Goal: Navigation & Orientation: Find specific page/section

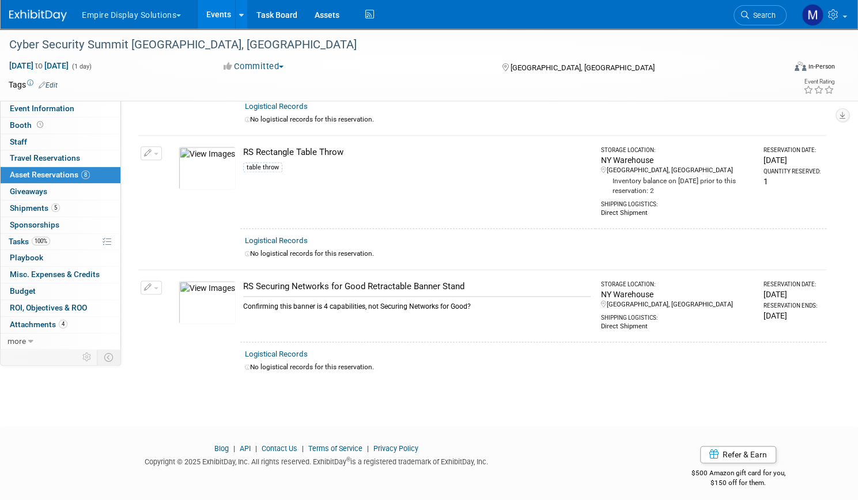
scroll to position [778, 0]
click at [347, 16] on link "Assets" at bounding box center [327, 14] width 42 height 29
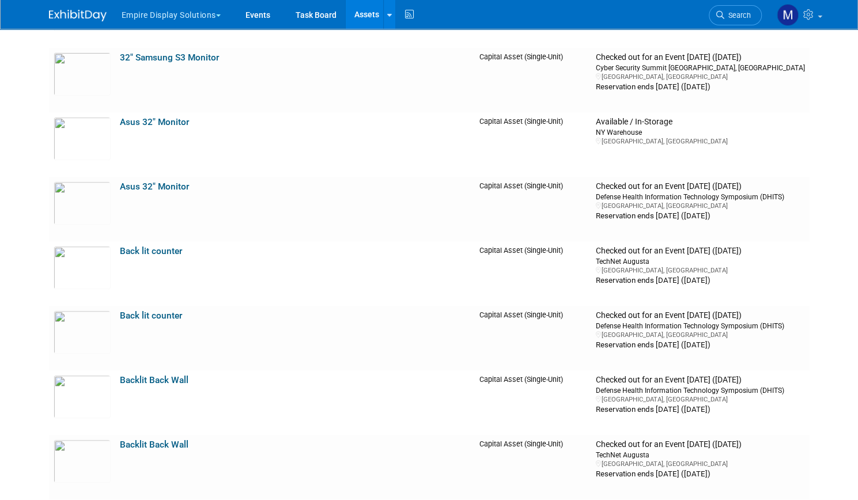
scroll to position [78, 0]
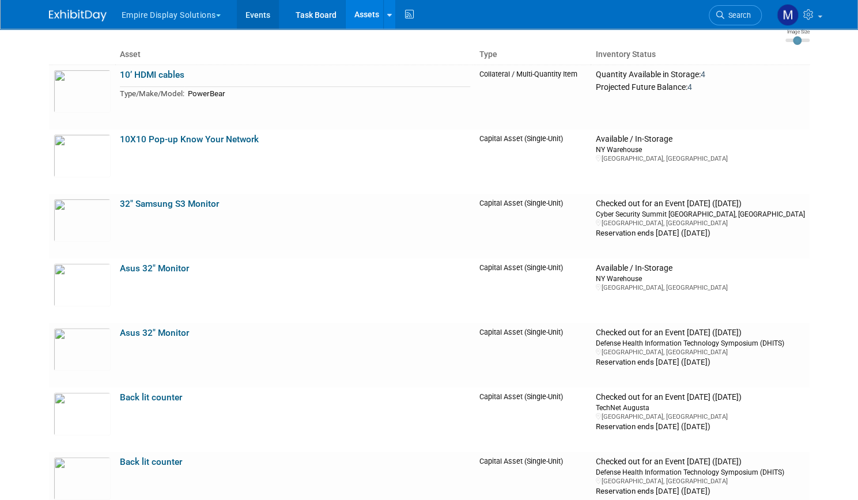
click at [255, 21] on link "Events" at bounding box center [258, 14] width 42 height 29
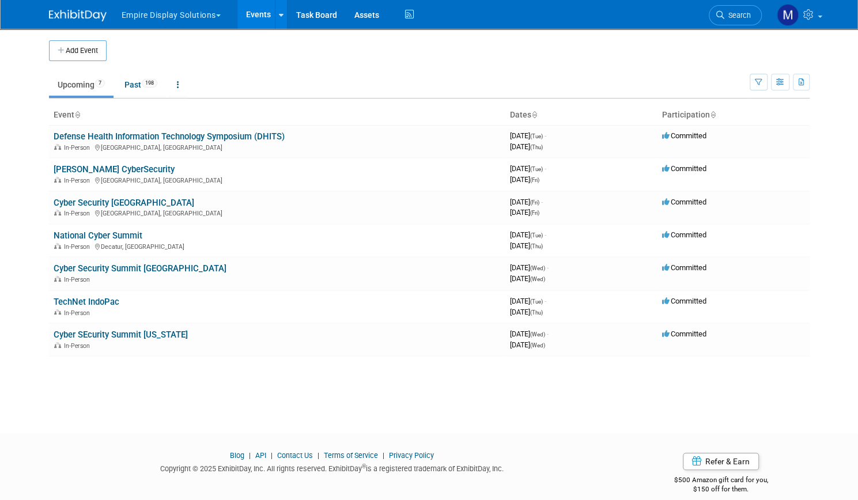
click at [247, 10] on link "Events" at bounding box center [258, 14] width 42 height 29
click at [90, 205] on link "Cyber Security [GEOGRAPHIC_DATA]" at bounding box center [124, 203] width 141 height 10
